Goal: Find specific page/section: Find specific page/section

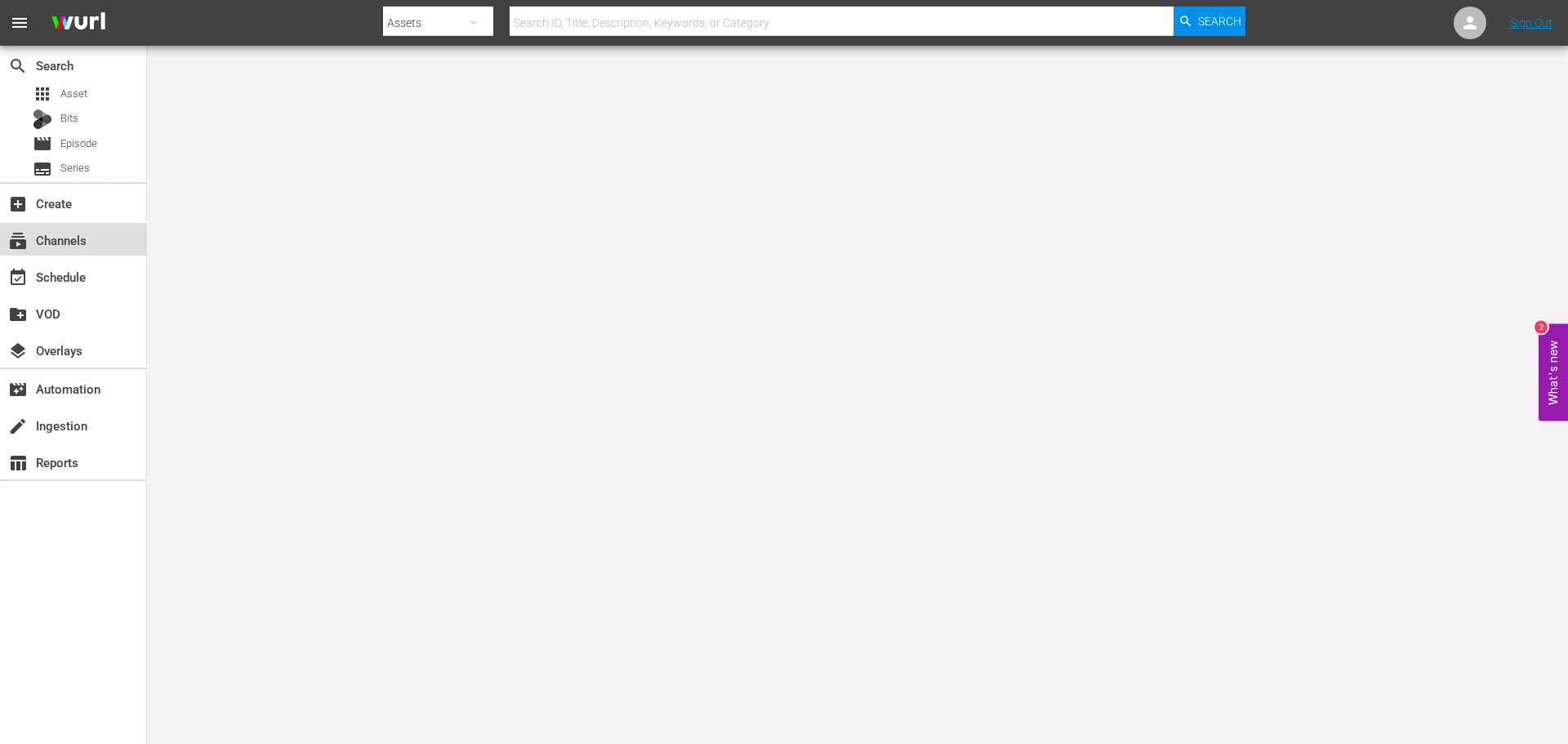
click at [83, 251] on div "subscriptions Channels" at bounding box center [73, 238] width 146 height 32
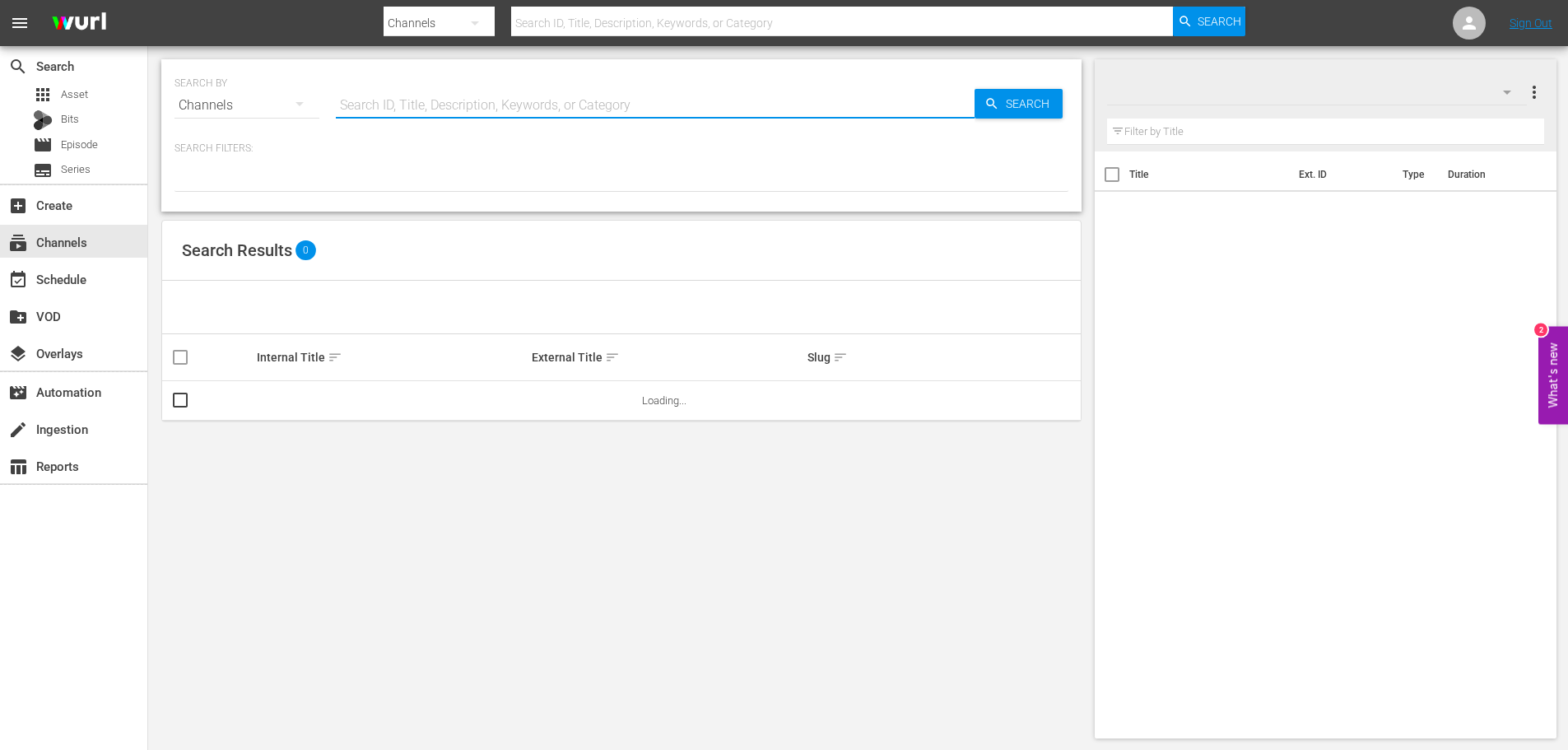
click at [411, 103] on input "text" at bounding box center [655, 105] width 639 height 39
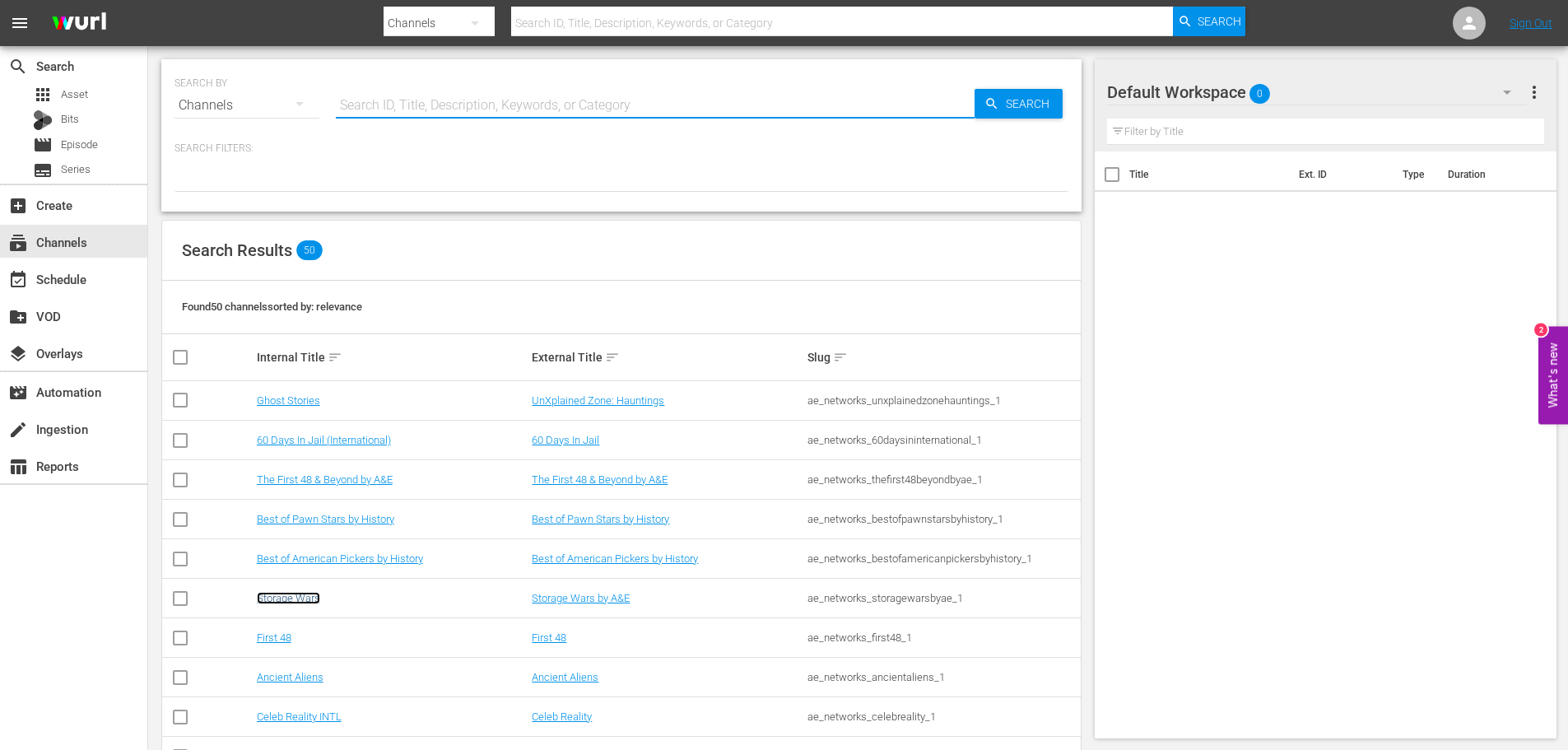
click at [305, 603] on link "Storage Wars" at bounding box center [289, 598] width 64 height 13
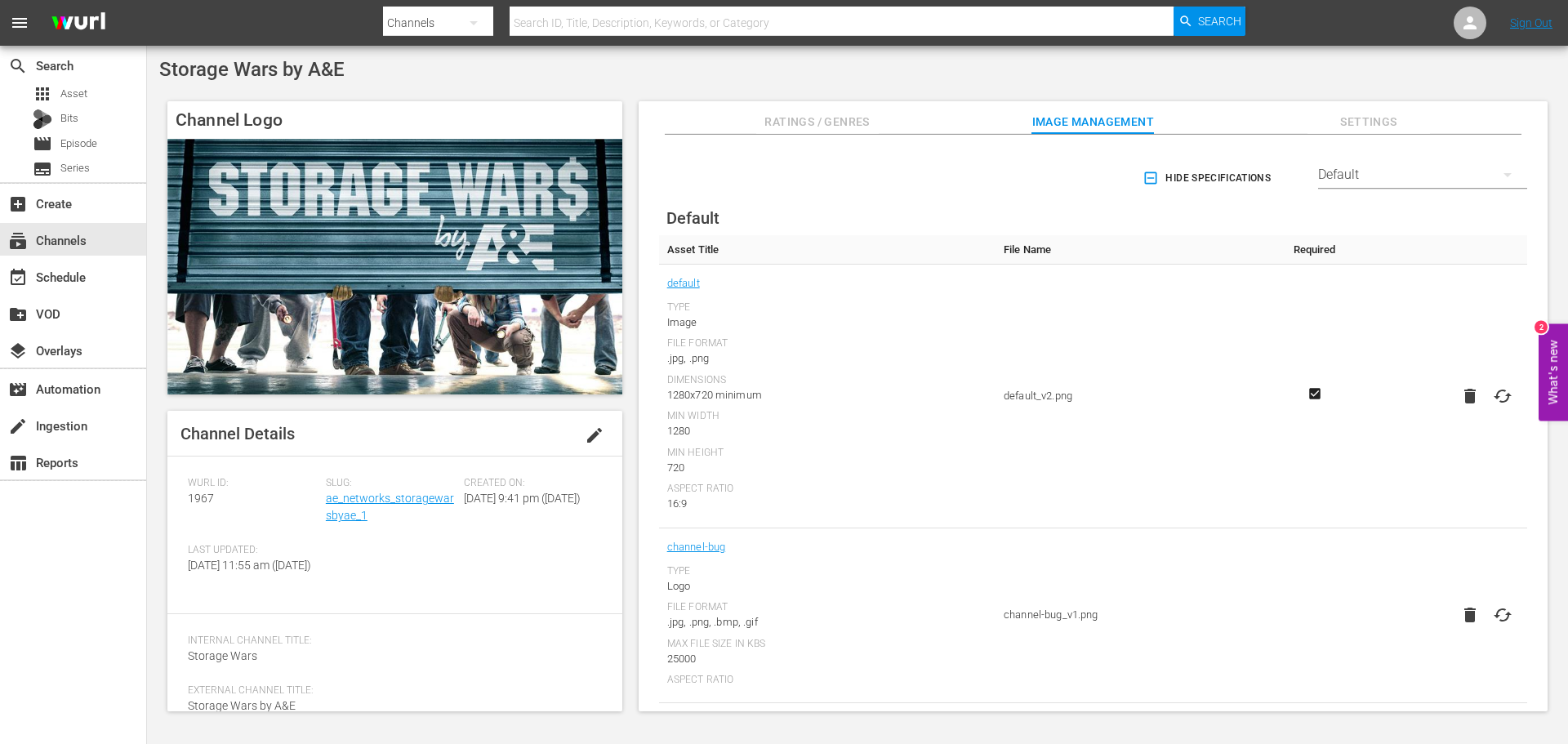
click at [1384, 181] on div "Default" at bounding box center [1423, 174] width 209 height 46
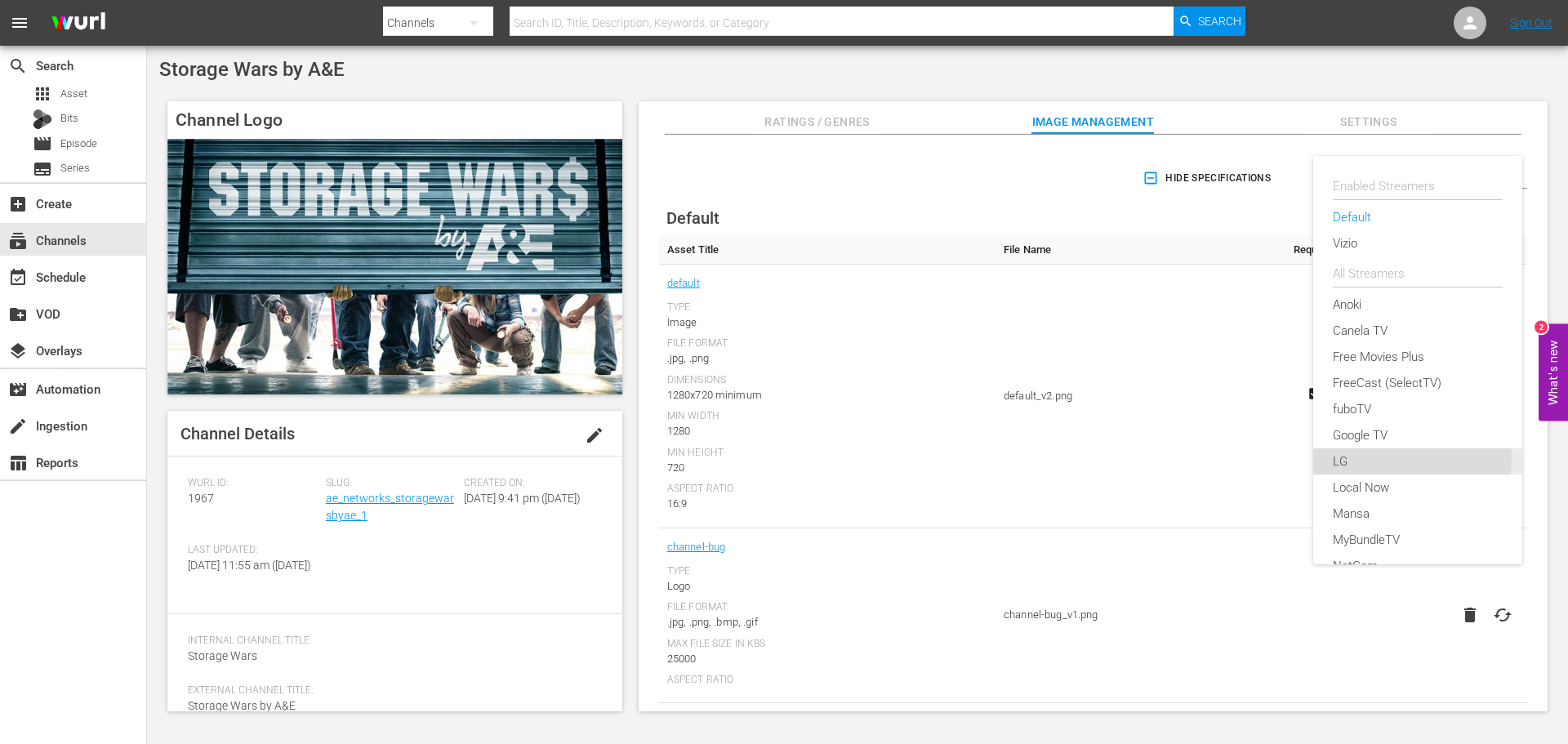
click at [1406, 458] on div "LG" at bounding box center [1418, 461] width 170 height 26
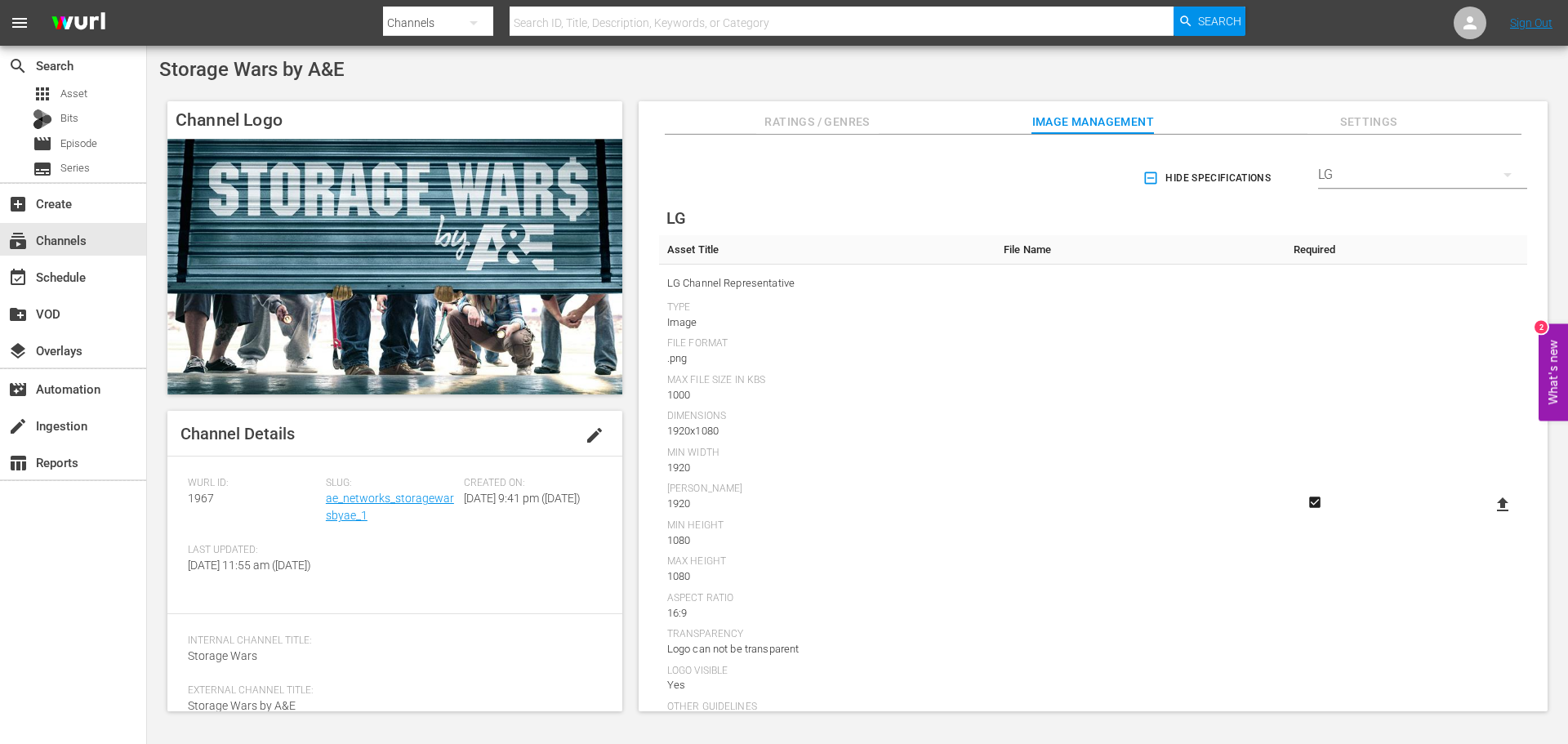
click at [1371, 173] on div "LG" at bounding box center [1423, 174] width 209 height 46
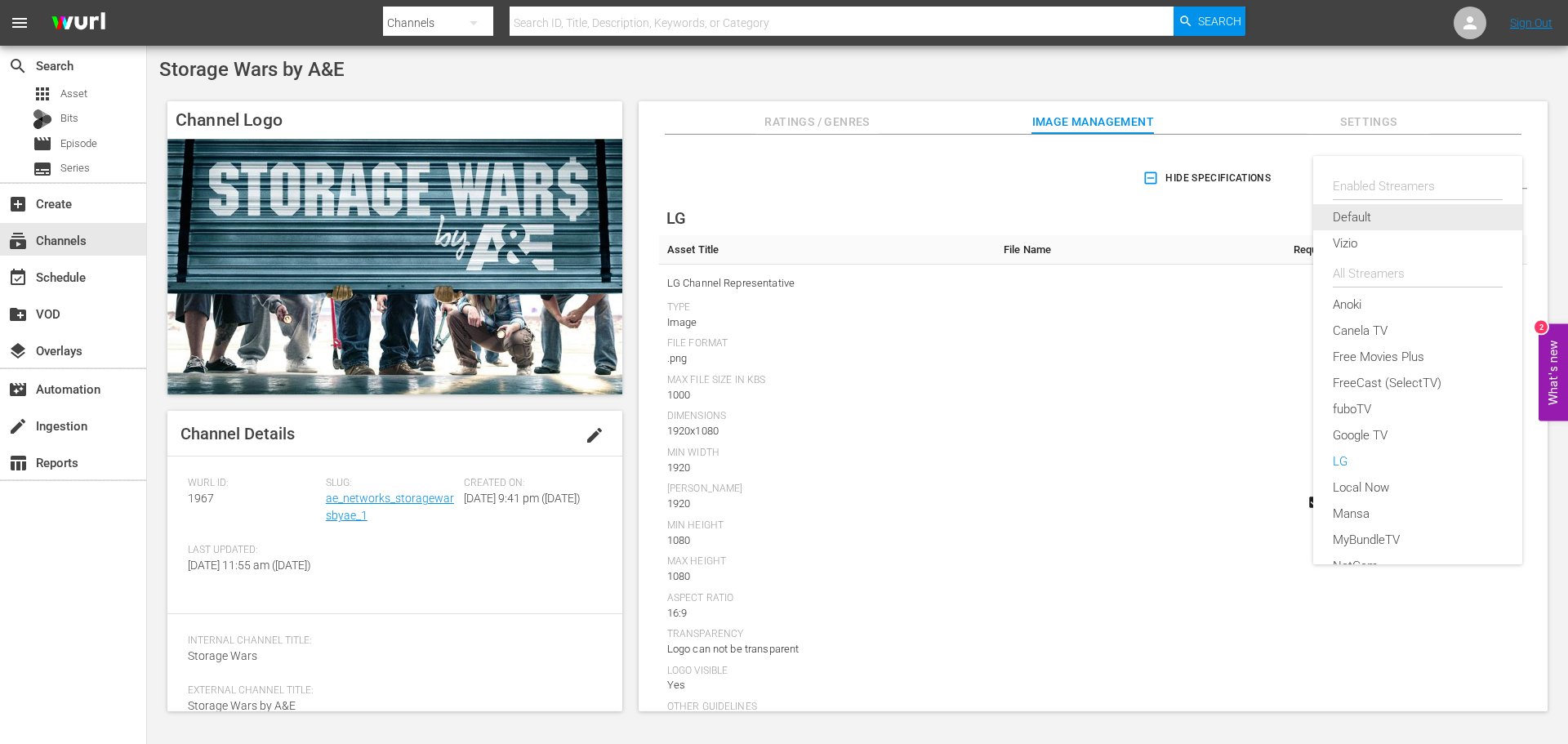
click at [1380, 217] on div "Default" at bounding box center [1418, 217] width 170 height 26
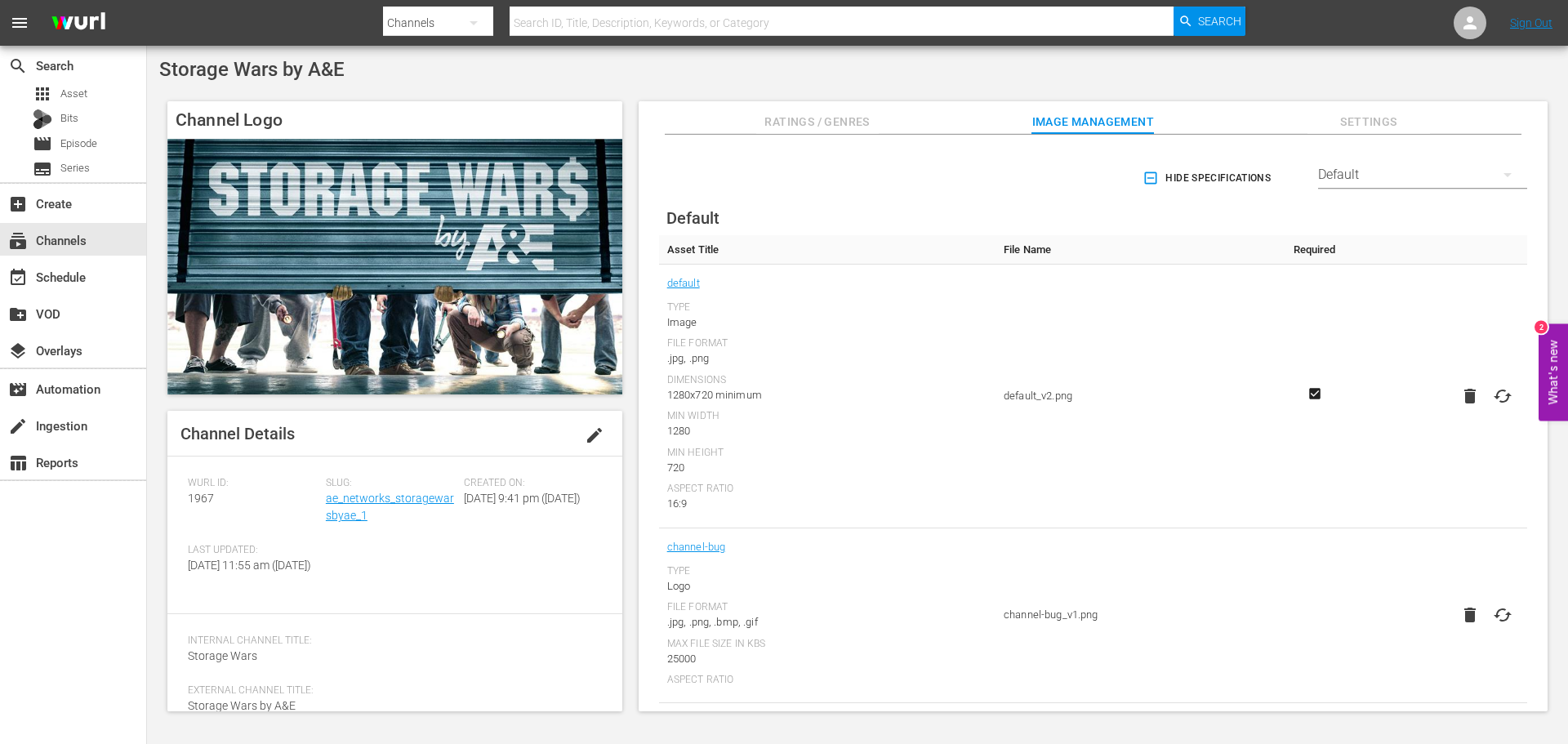
click at [1459, 159] on div "Default" at bounding box center [1423, 174] width 209 height 46
click at [1089, 161] on div "Enabled Streamers Default Vizio All Streamers [PERSON_NAME] TV Free Movies Plus…" at bounding box center [784, 372] width 1568 height 744
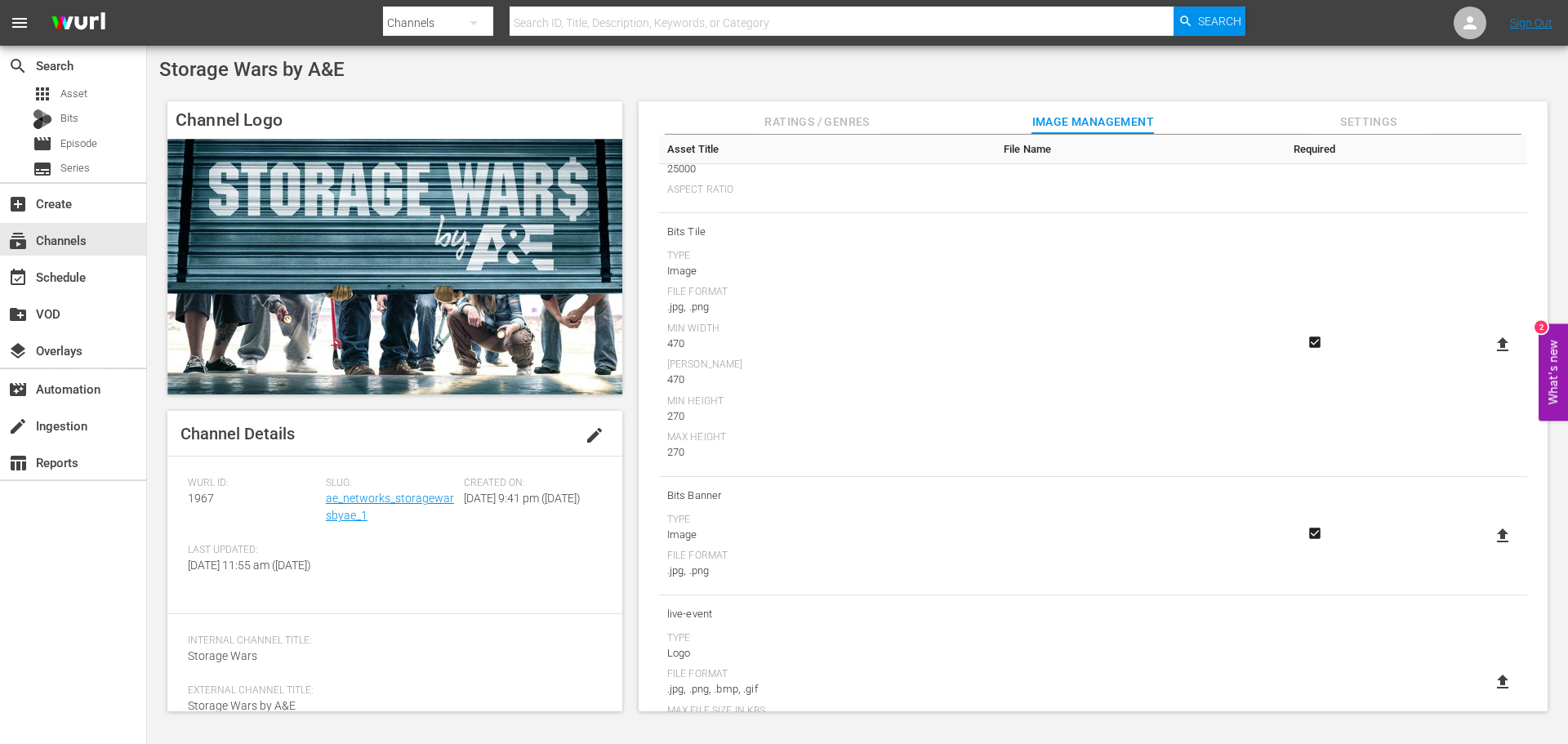
scroll to position [569, 0]
click at [58, 245] on div "subscriptions Channels" at bounding box center [46, 237] width 91 height 15
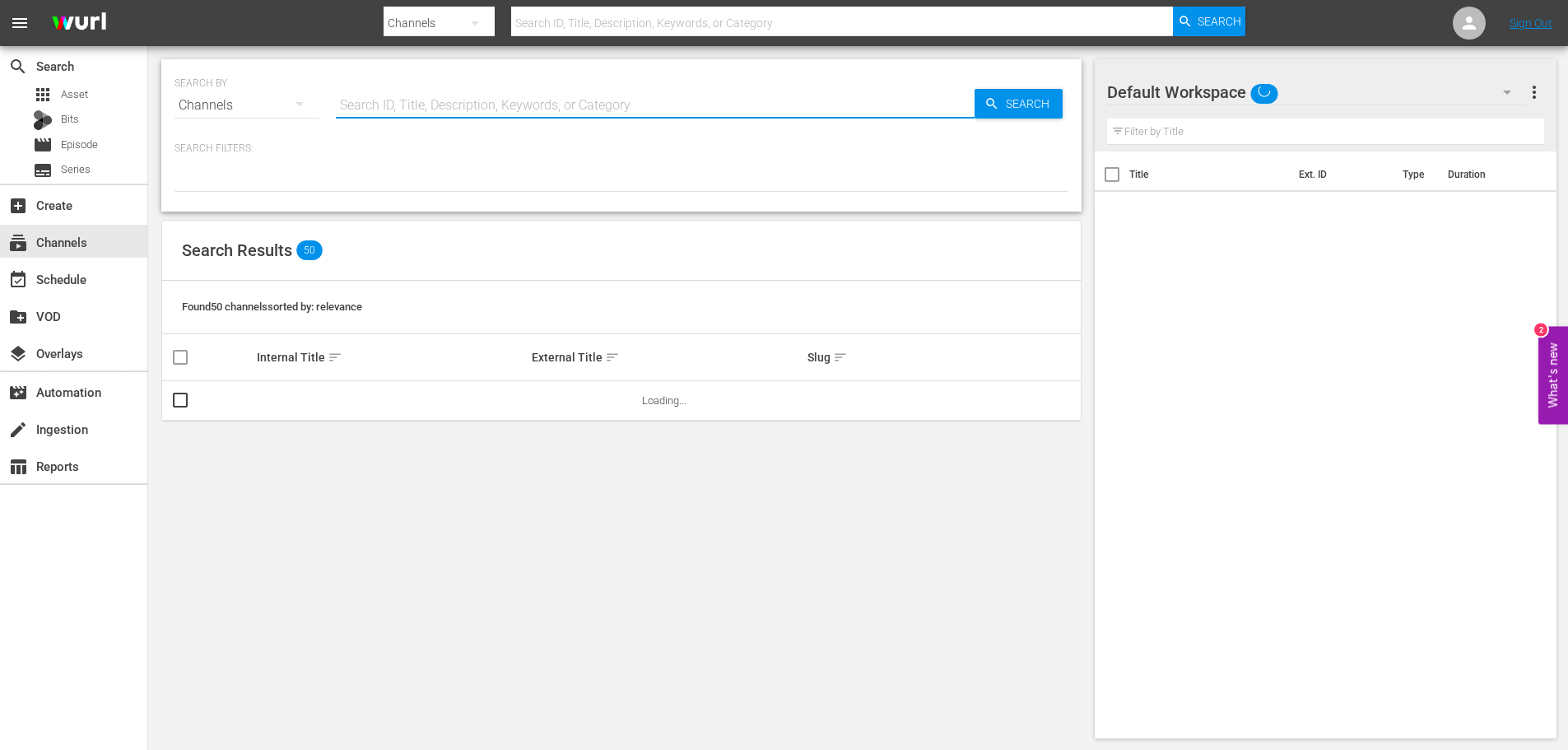
click at [385, 106] on input "text" at bounding box center [655, 105] width 639 height 39
type input "flipping nation"
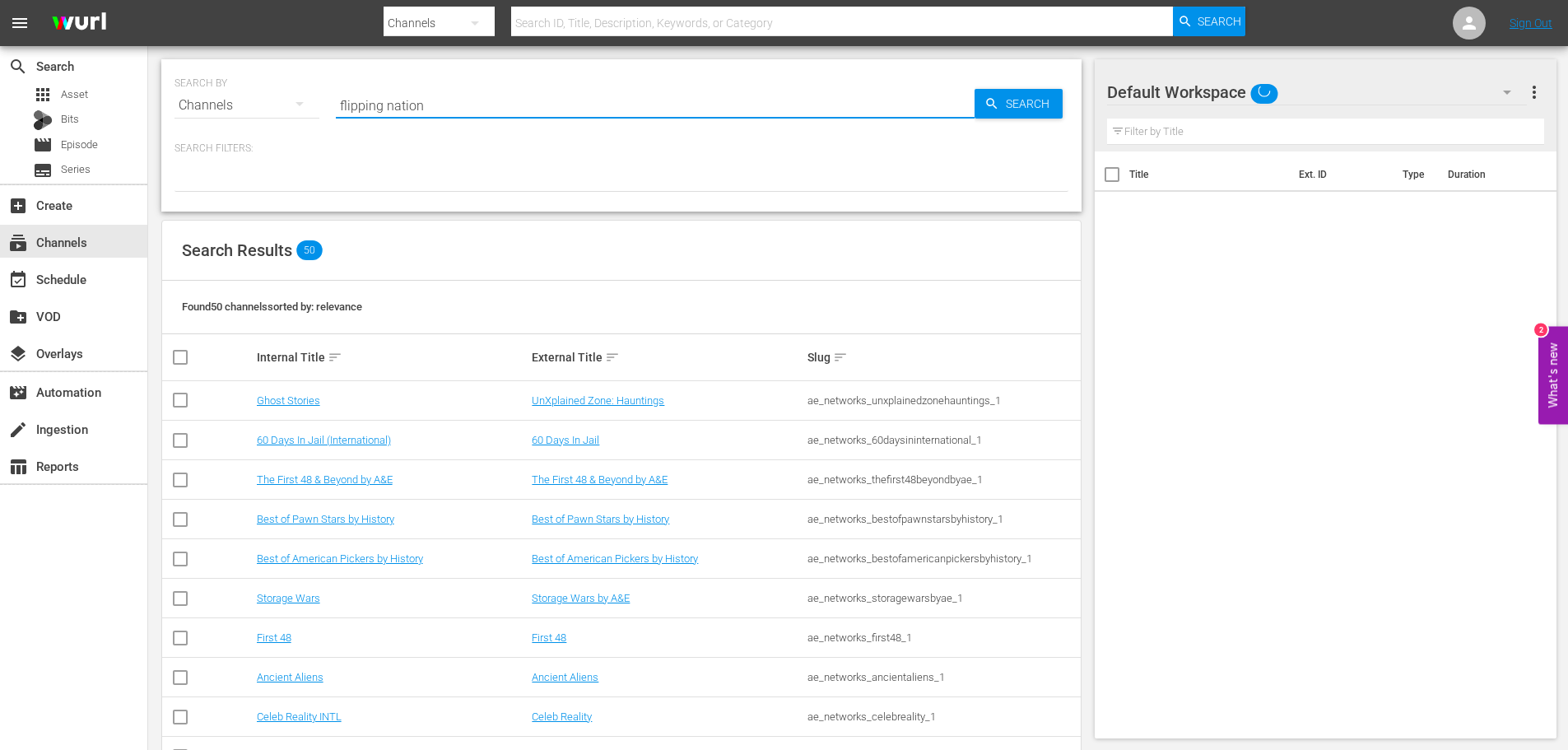
type input "flipping nation"
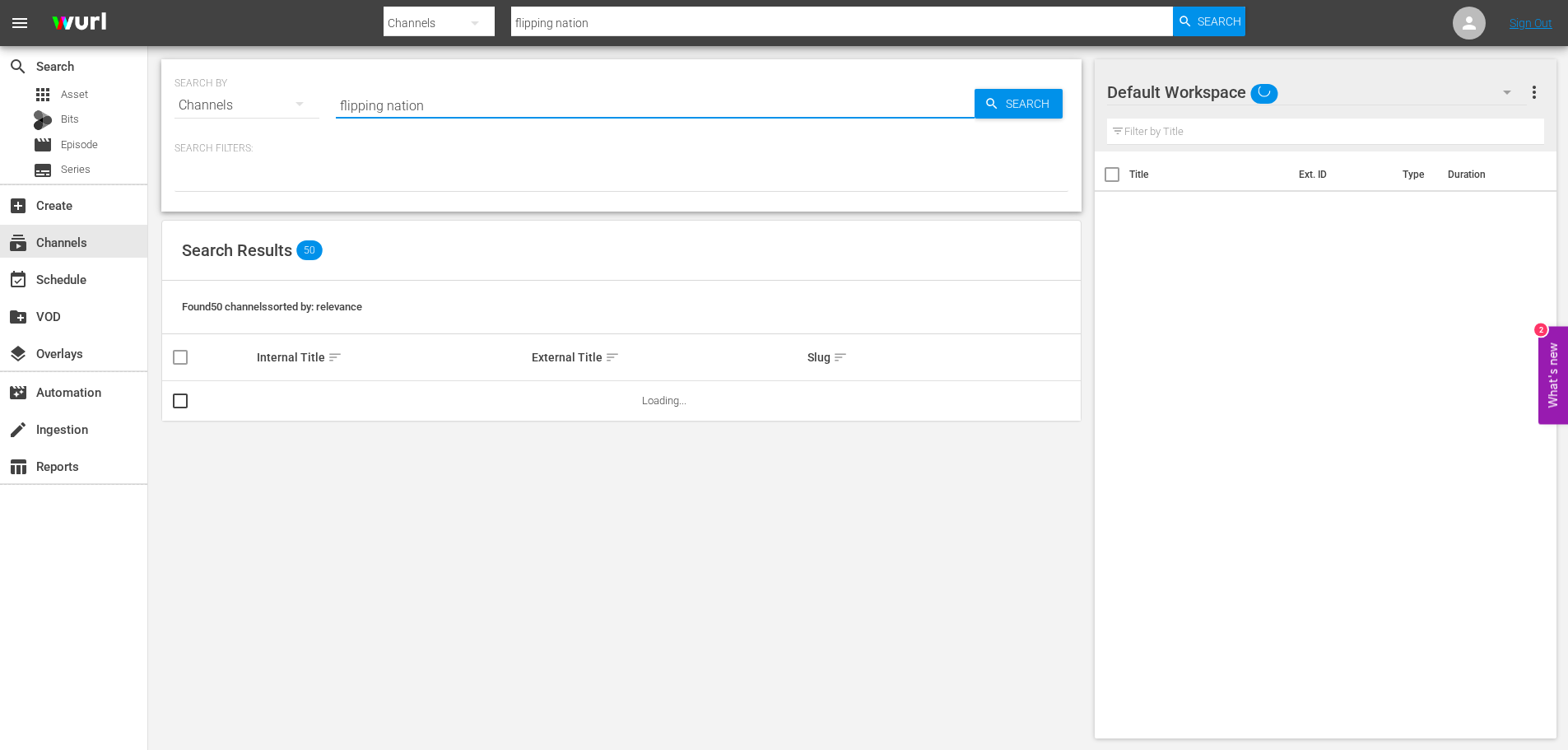
type input "flipping nation"
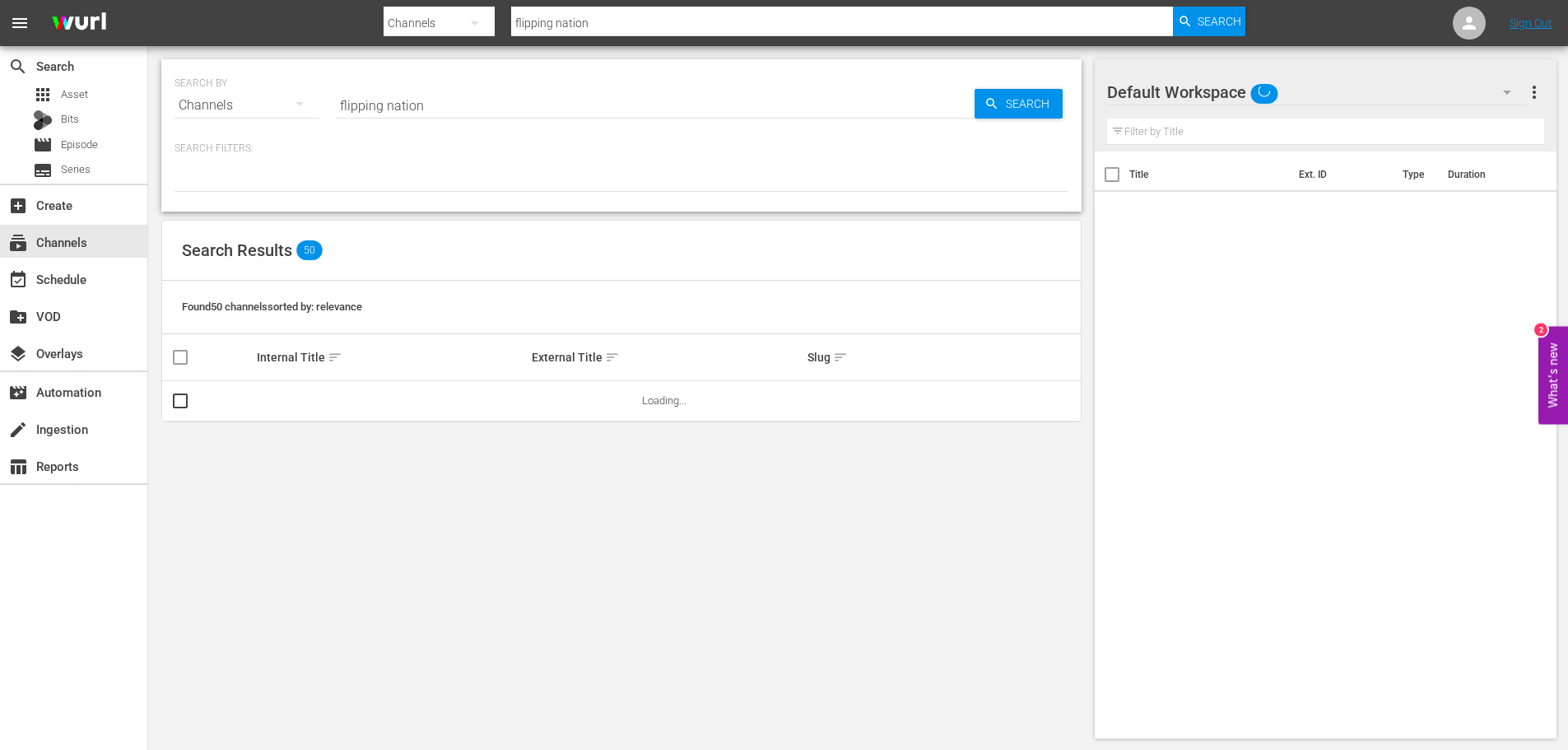
click at [1037, 88] on div "SEARCH BY Search By Channels Search ID, Title, Description, Keywords, or Catego…" at bounding box center [621, 95] width 894 height 59
click at [1027, 97] on span "Search" at bounding box center [1031, 103] width 64 height 29
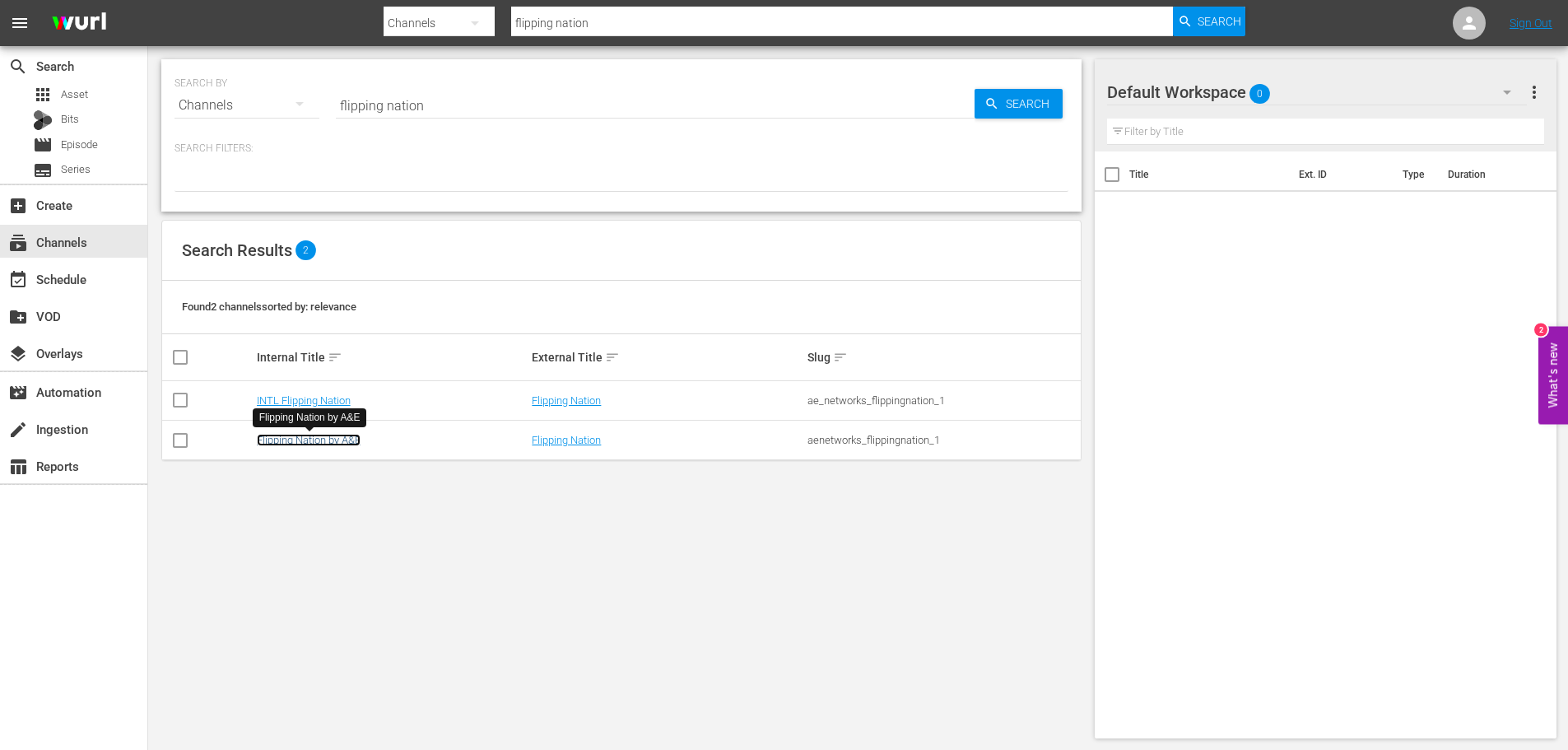
click at [289, 438] on link "Flipping Nation by A&E" at bounding box center [309, 439] width 104 height 13
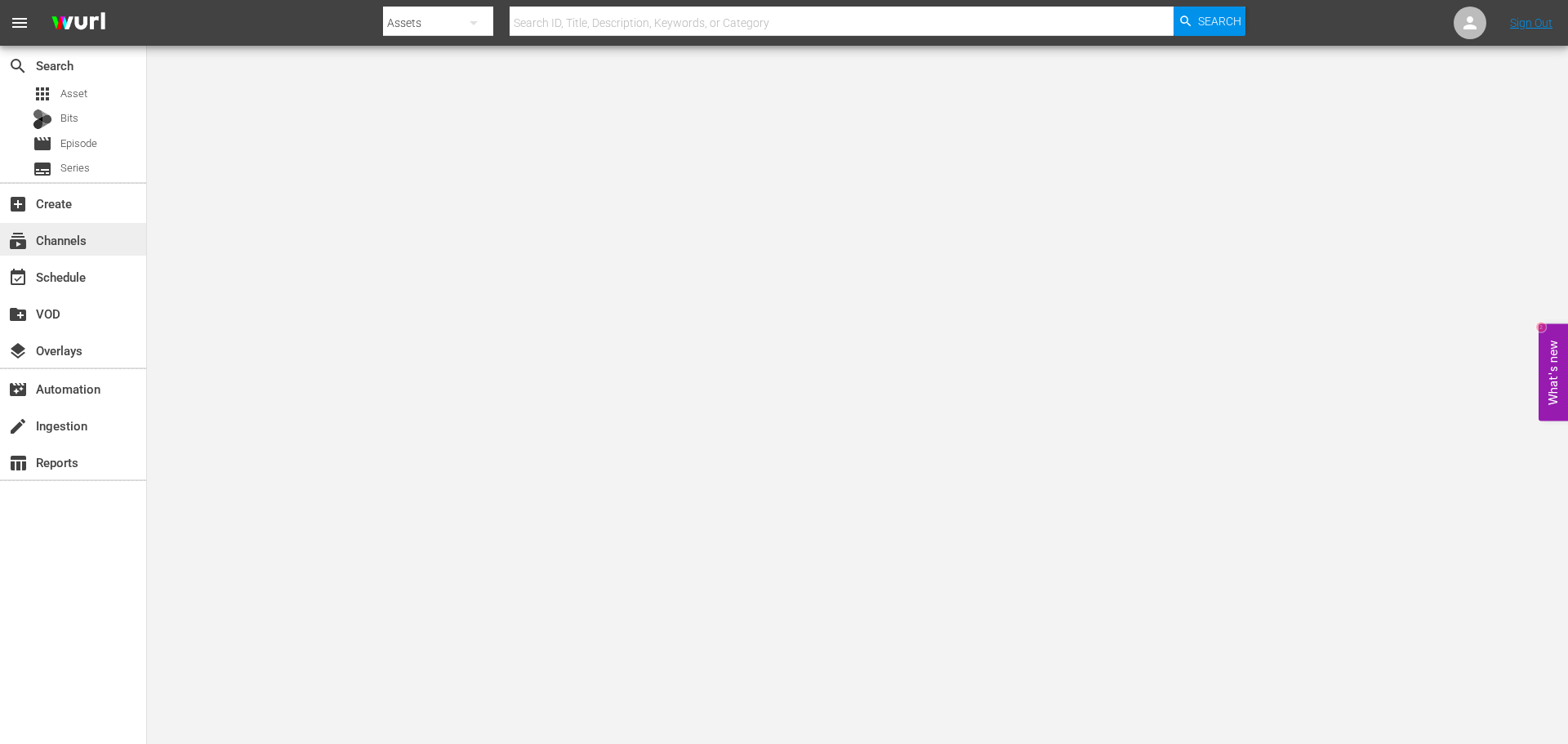
click at [50, 241] on div "subscriptions Channels" at bounding box center [46, 237] width 91 height 15
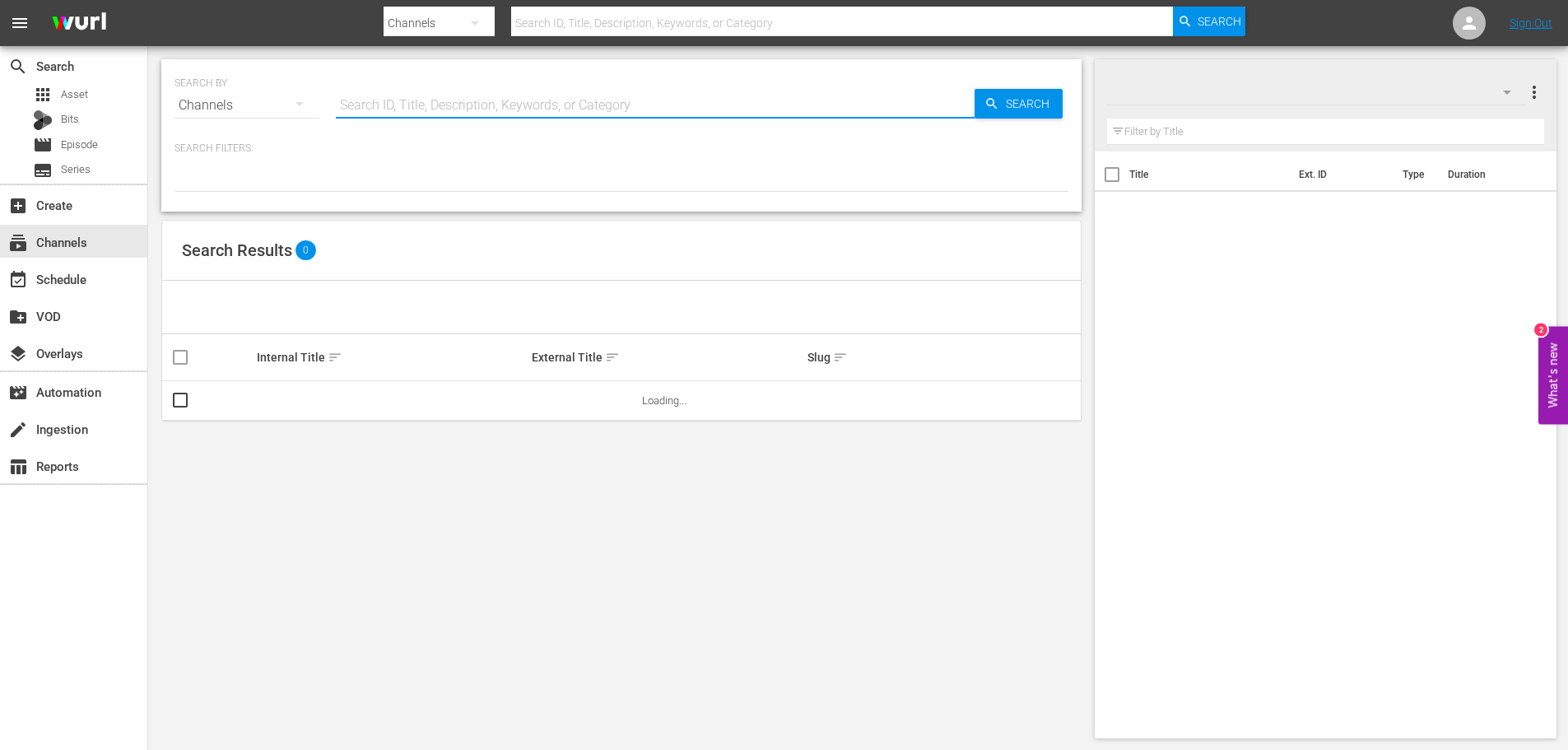
click at [470, 100] on input "text" at bounding box center [655, 105] width 639 height 39
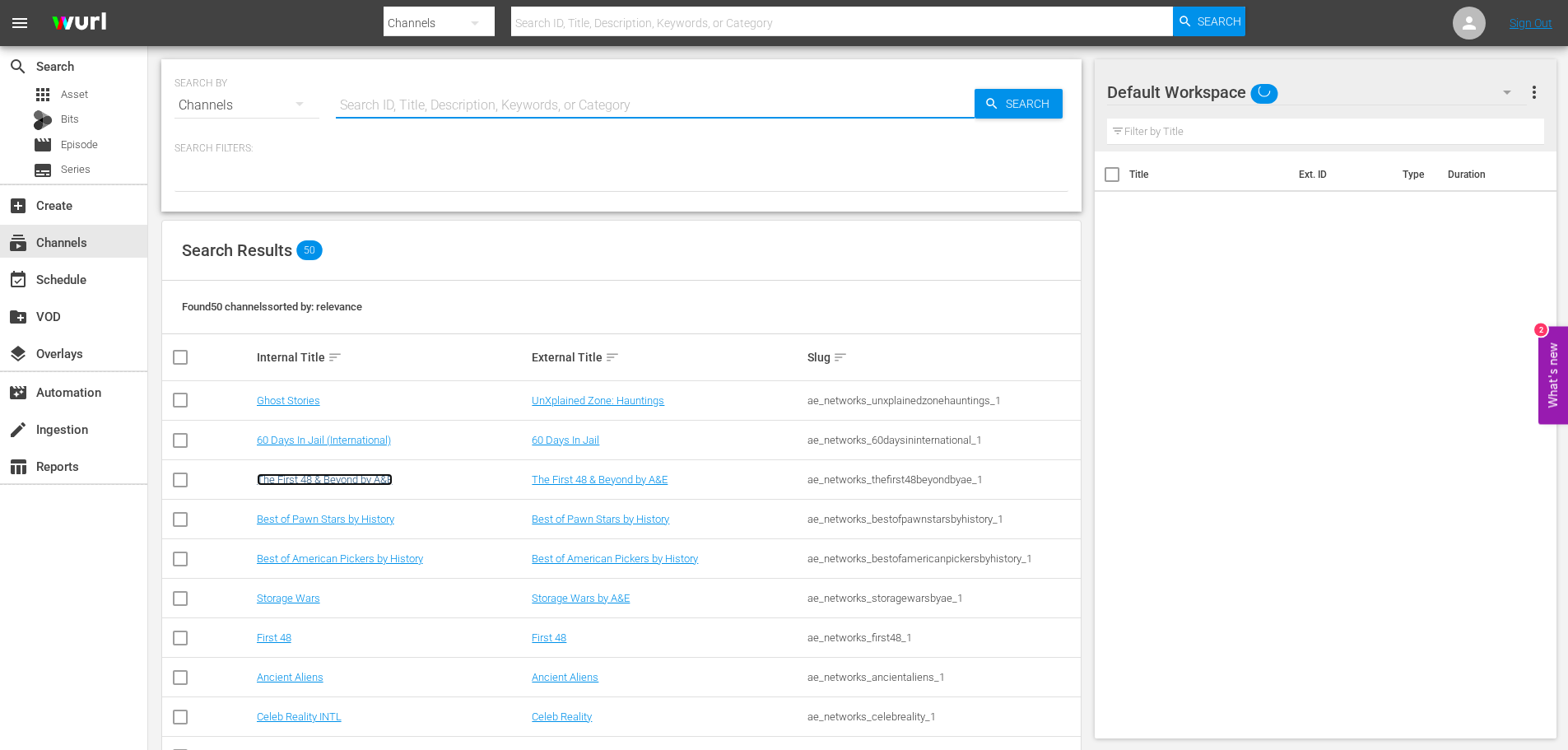
click at [317, 473] on link "The First 48 & Beyond by A&E" at bounding box center [325, 479] width 136 height 13
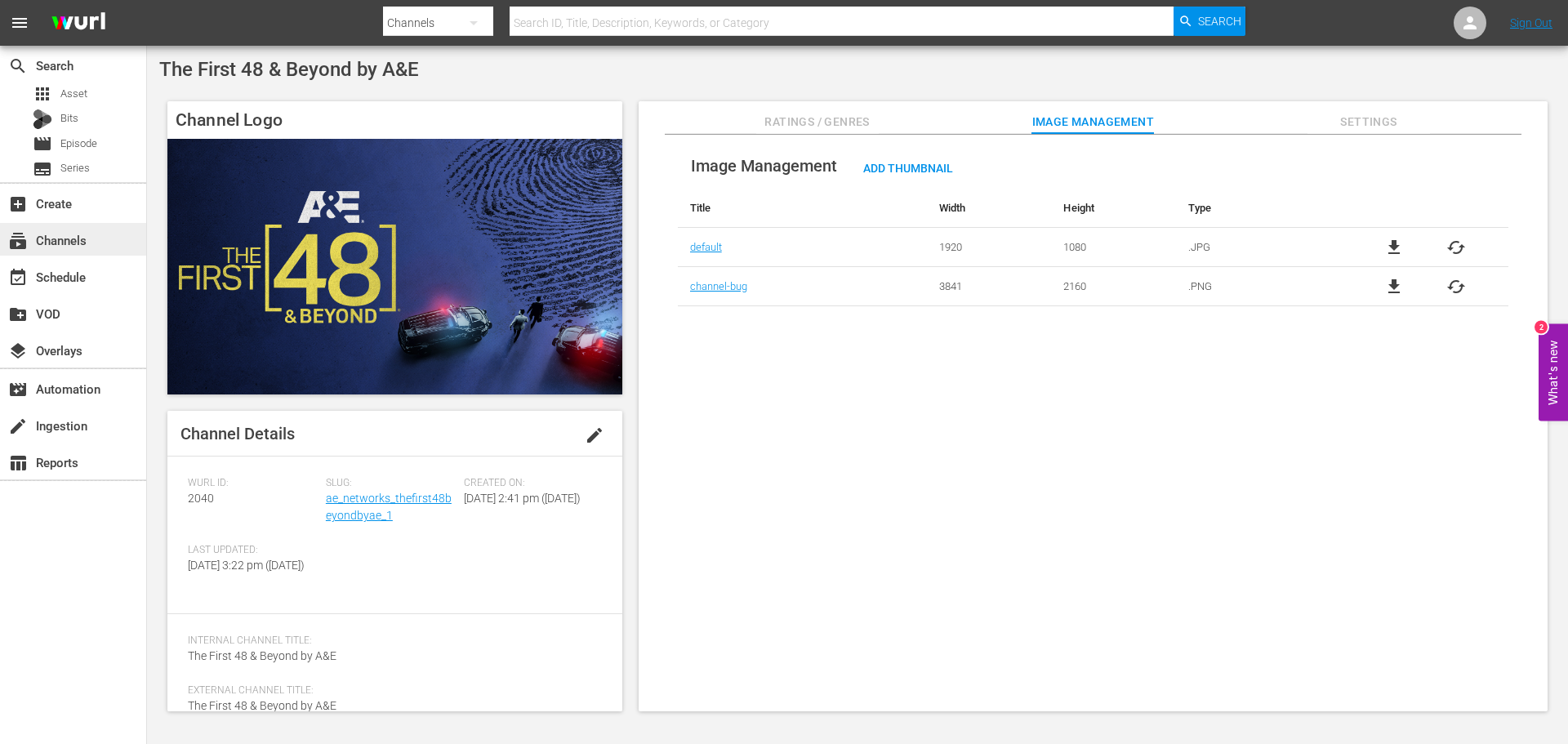
click at [86, 237] on div "subscriptions Channels" at bounding box center [46, 237] width 91 height 15
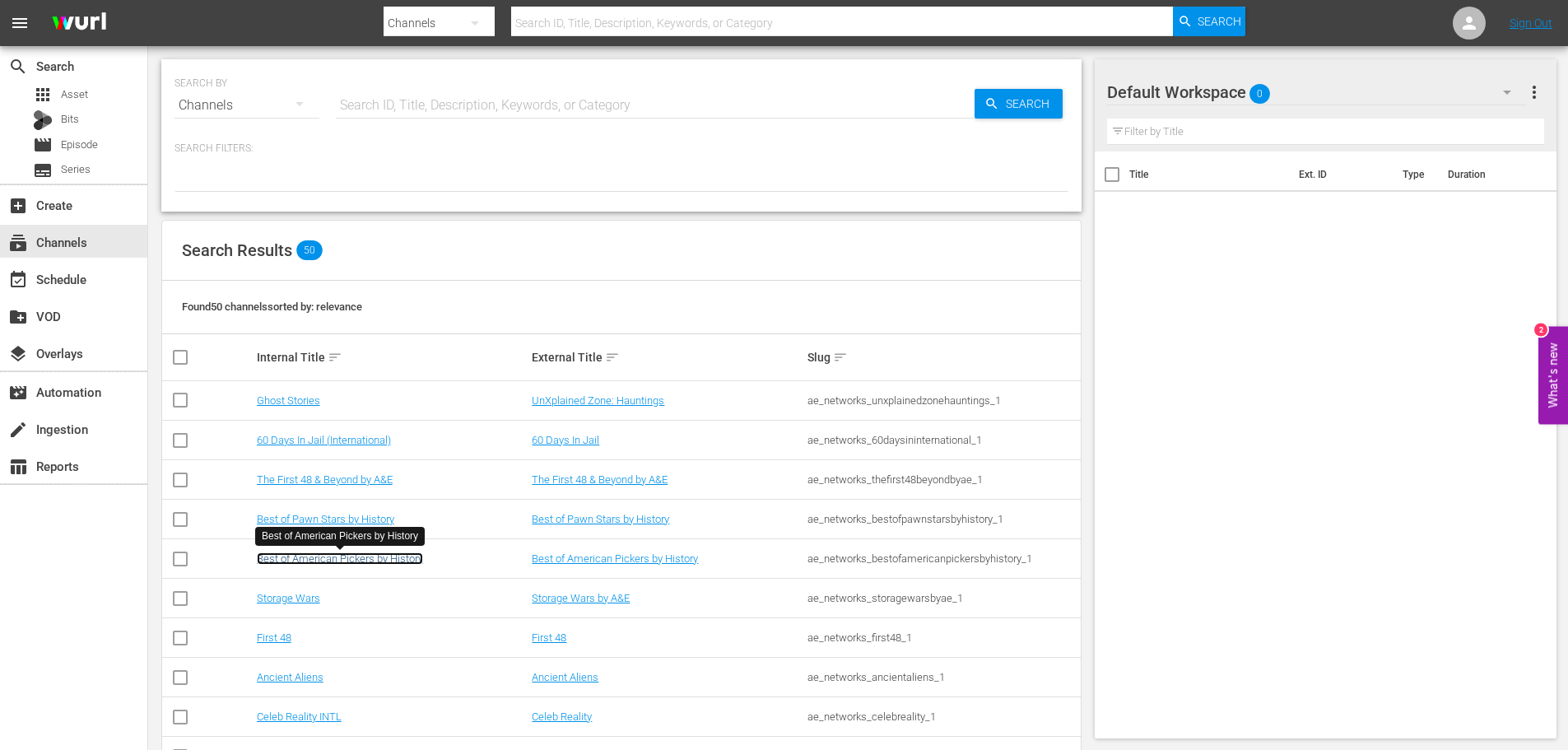
click at [344, 559] on link "Best of American Pickers by History" at bounding box center [340, 558] width 167 height 13
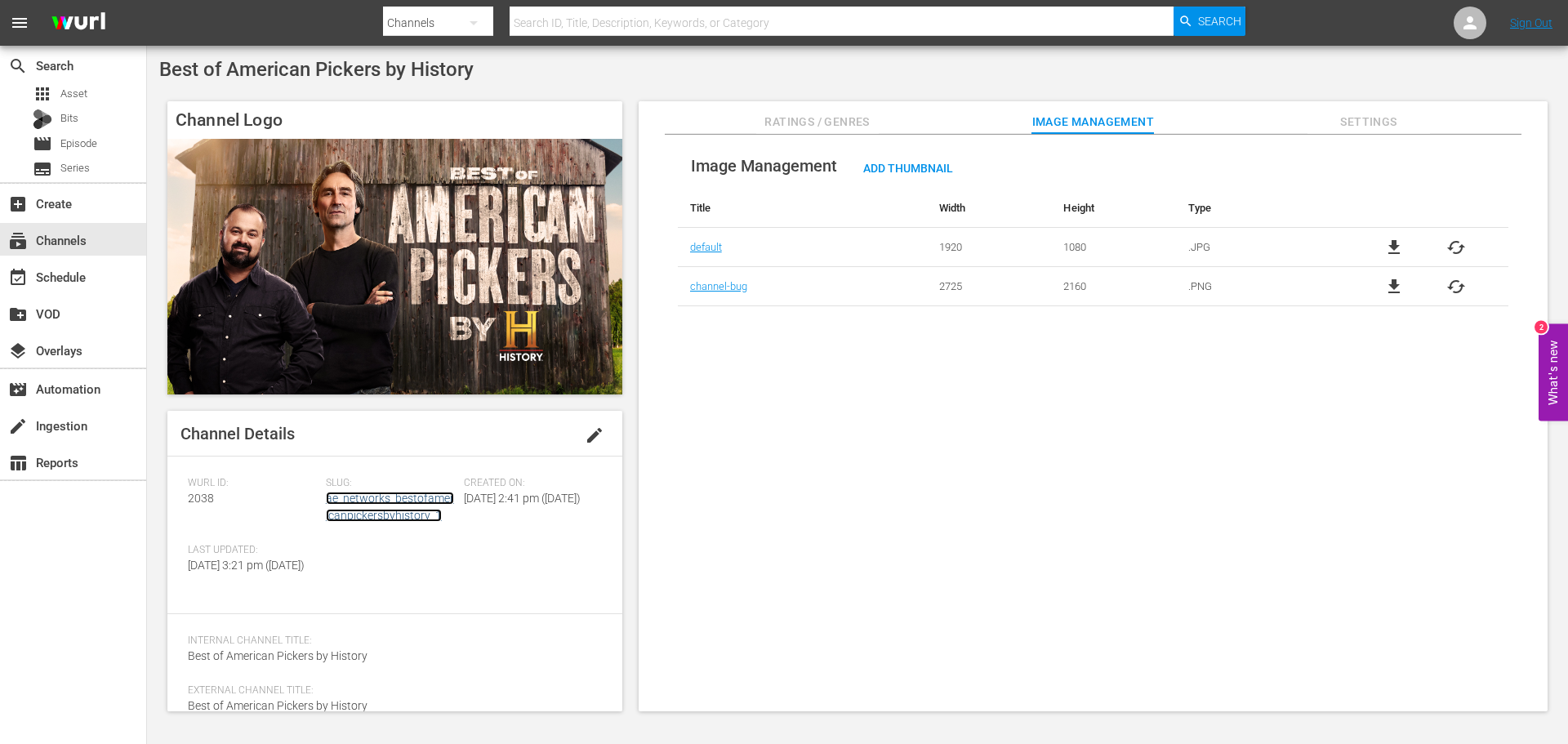
click at [397, 503] on link "ae_networks_bestofamericanpickersbyhistory_1" at bounding box center [390, 507] width 128 height 30
click at [883, 102] on div "Ratings / Genres Image Management Settings" at bounding box center [1093, 117] width 827 height 32
click at [1511, 135] on div "Image Management Add Thumbnail Title Width Height Type default 1920 1080 .JPG f…" at bounding box center [1093, 423] width 909 height 577
click at [1424, 121] on span "Settings" at bounding box center [1369, 122] width 123 height 21
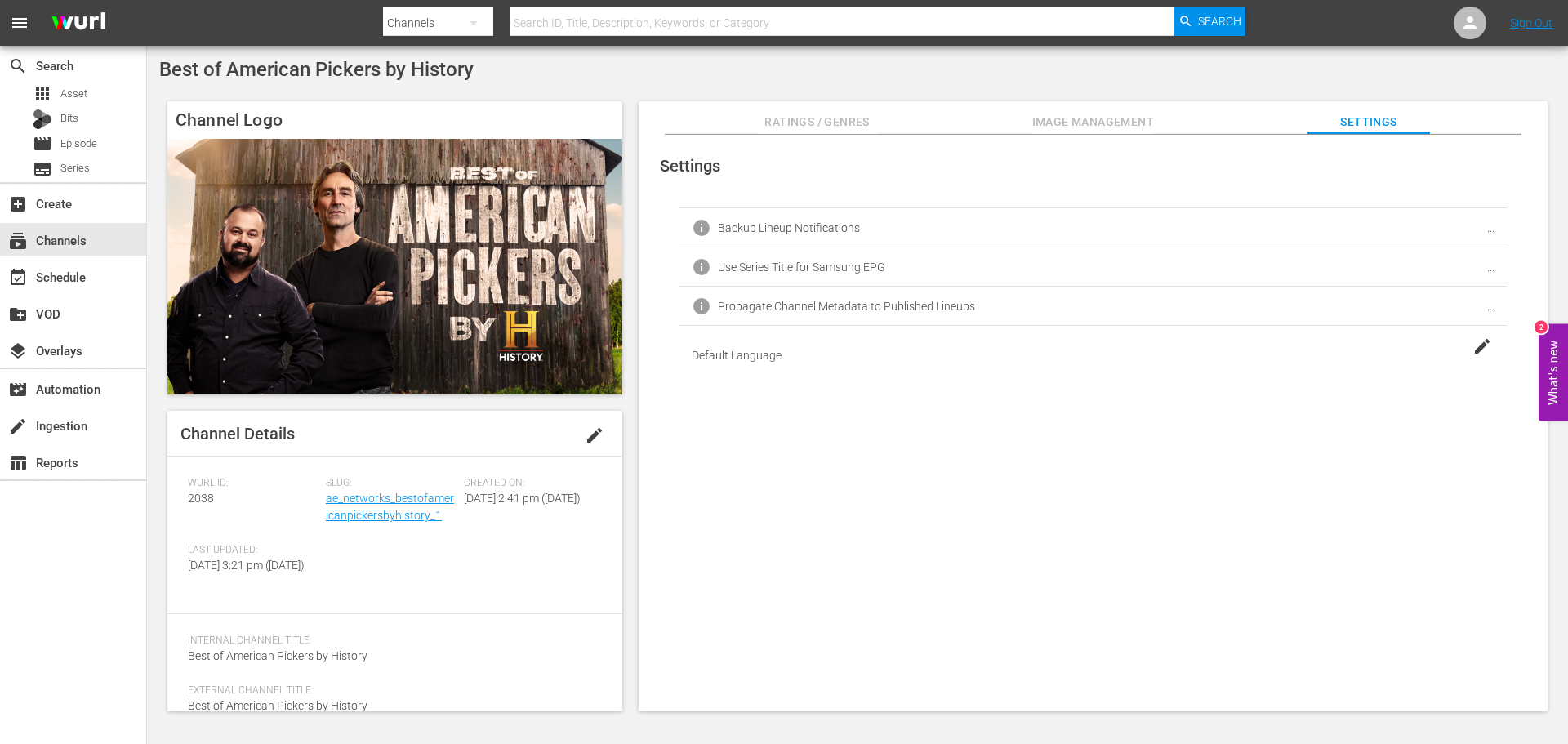
click at [827, 99] on div "Channel Logo Channel Details edit Wurl ID: 2038 Slug: ae_networks_bestofamerica…" at bounding box center [858, 398] width 1397 height 610
click at [827, 105] on button "Ratings / Genres" at bounding box center [818, 117] width 123 height 32
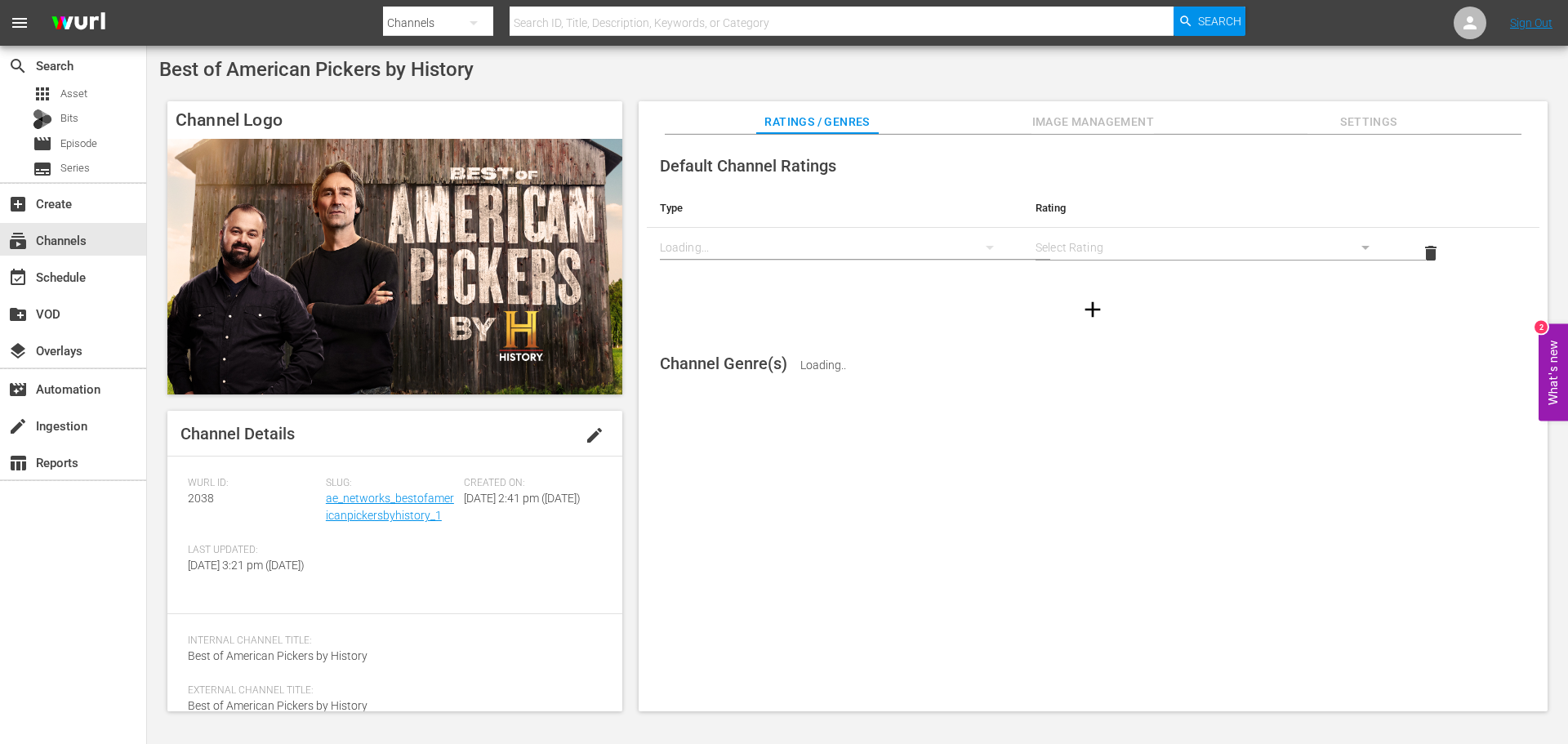
click at [493, 92] on div "Best of American Pickers by History Channel Logo Channel Details edit Wurl ID: …" at bounding box center [857, 389] width 1421 height 688
